Goal: Ask a question

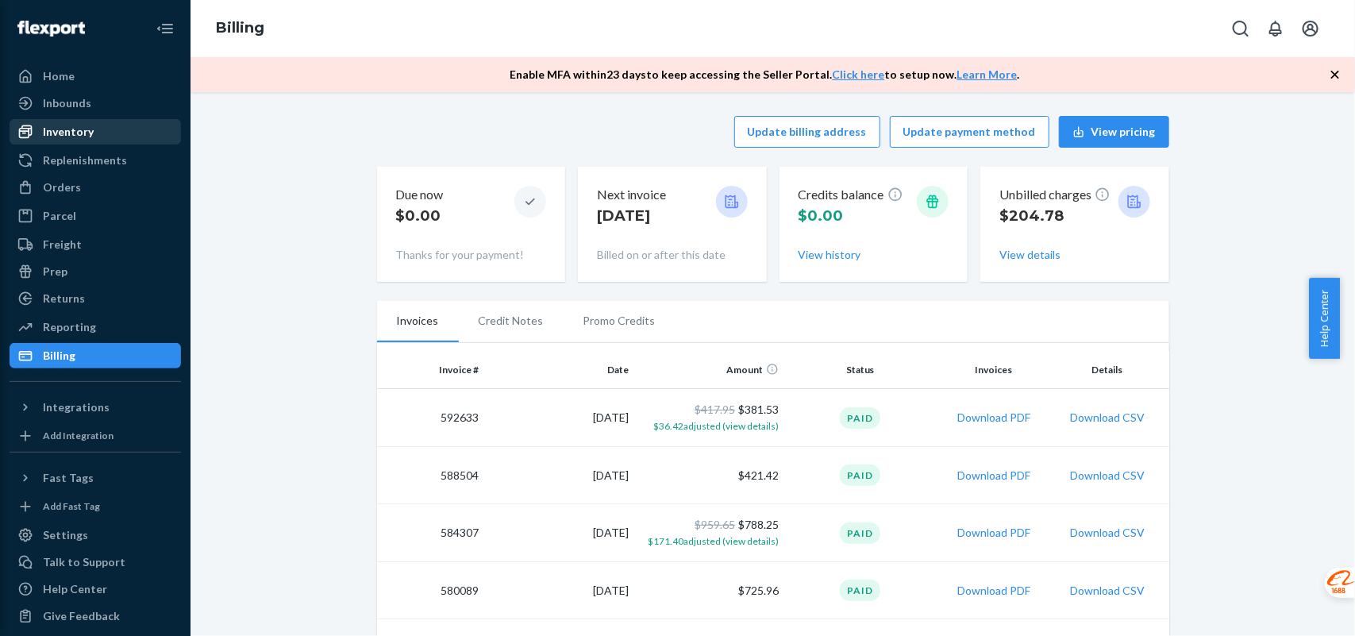
click at [57, 129] on div "Inventory" at bounding box center [68, 132] width 51 height 16
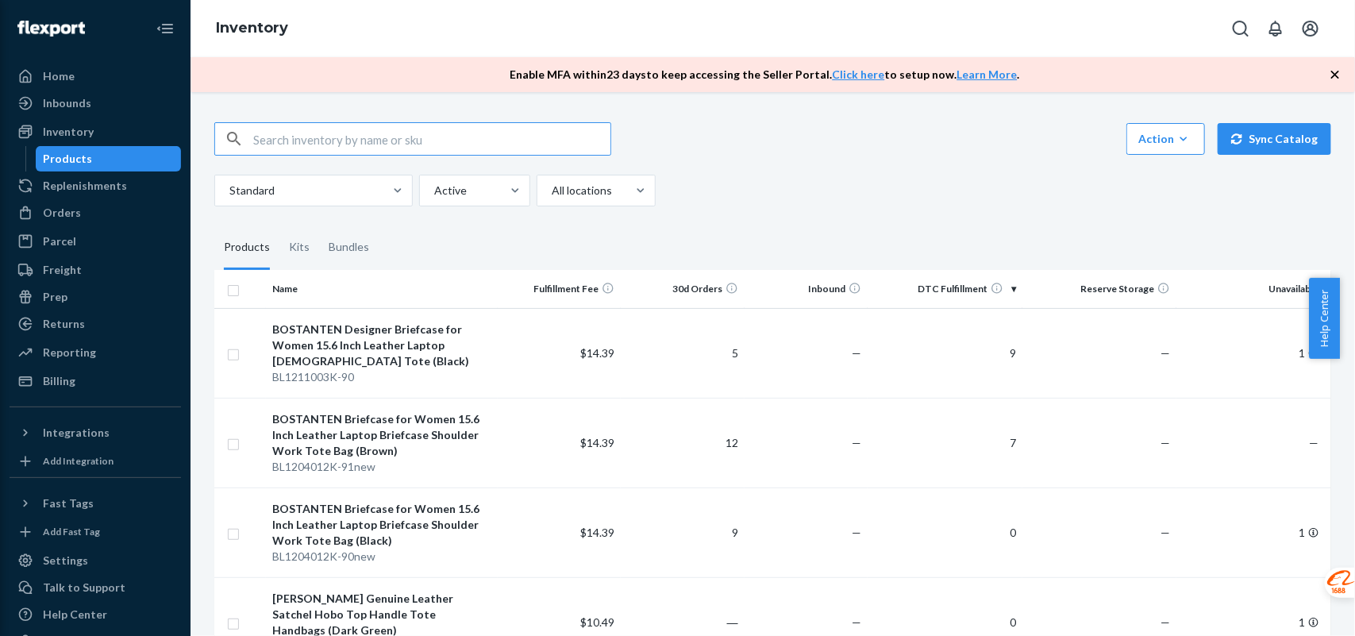
click at [1319, 335] on span "Help Center" at bounding box center [1324, 318] width 31 height 81
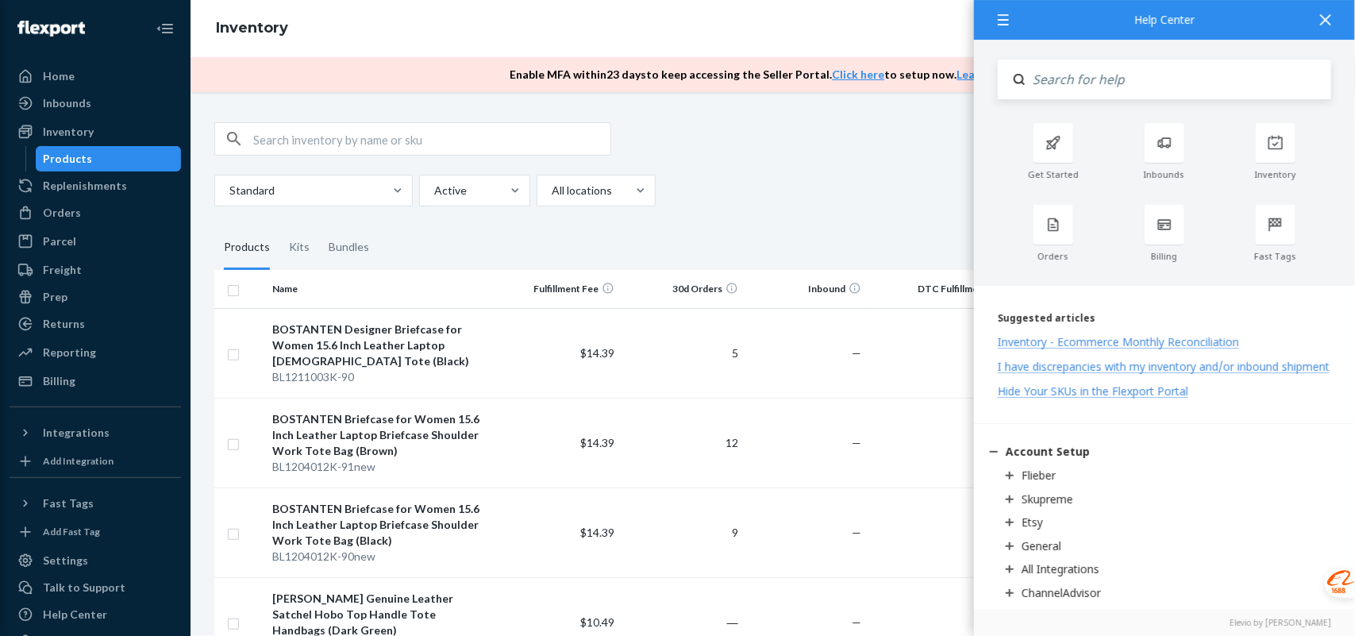
click at [107, 583] on div "Talk to Support" at bounding box center [84, 587] width 83 height 16
click at [74, 80] on div "Home" at bounding box center [95, 76] width 168 height 22
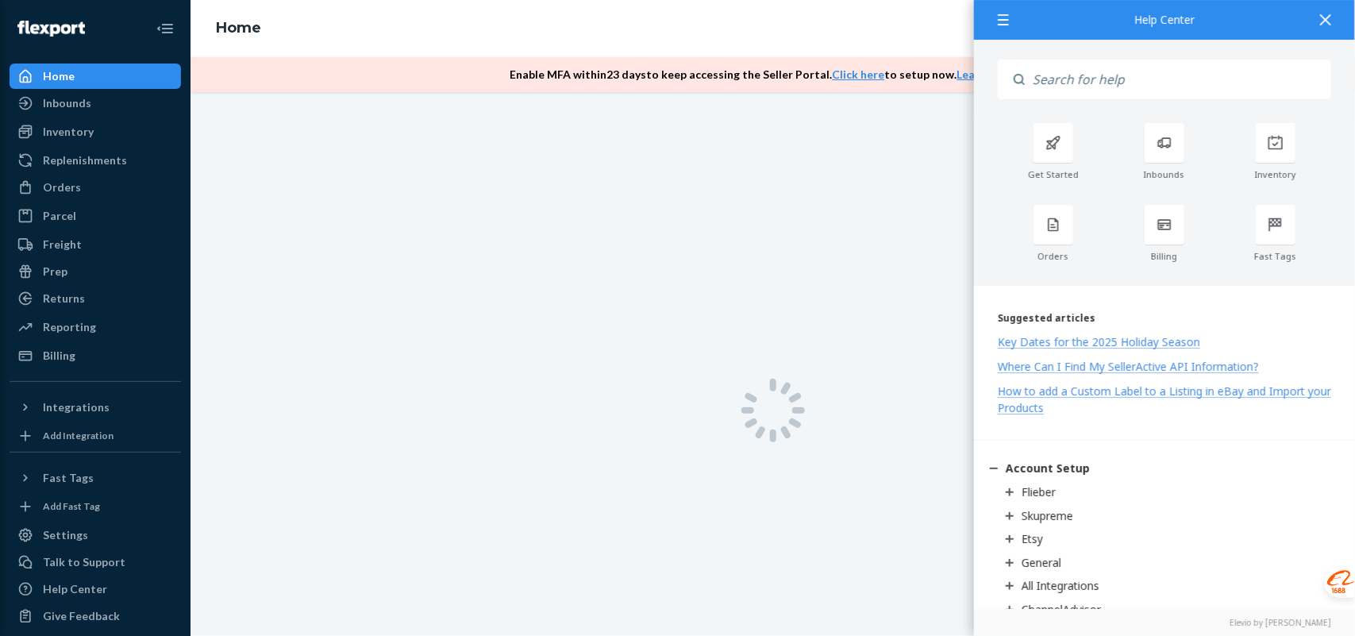
click at [1326, 18] on icon at bounding box center [1325, 19] width 11 height 11
